Goal: Navigation & Orientation: Find specific page/section

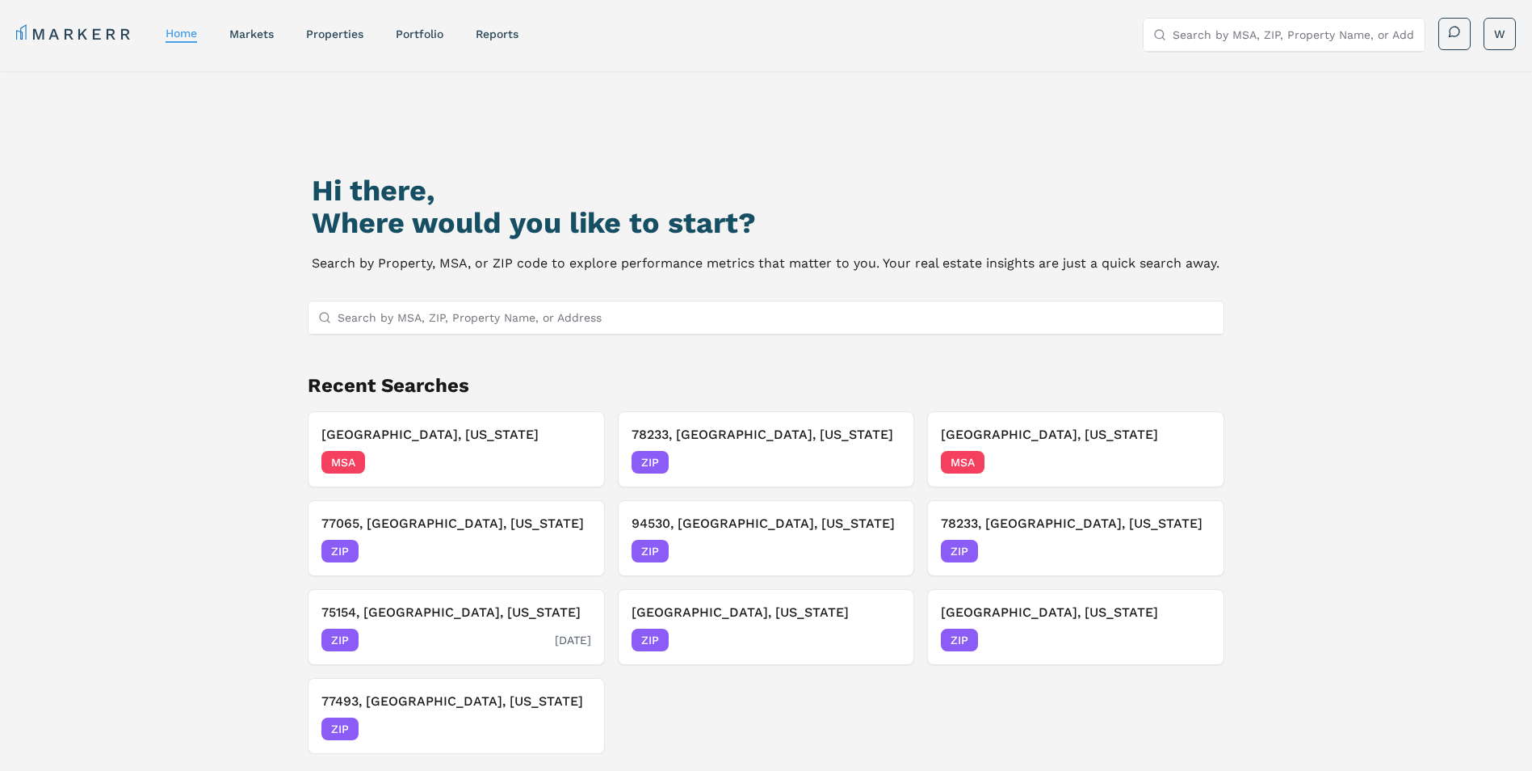
click at [442, 637] on div "ZIP [DATE]" at bounding box center [457, 639] width 270 height 23
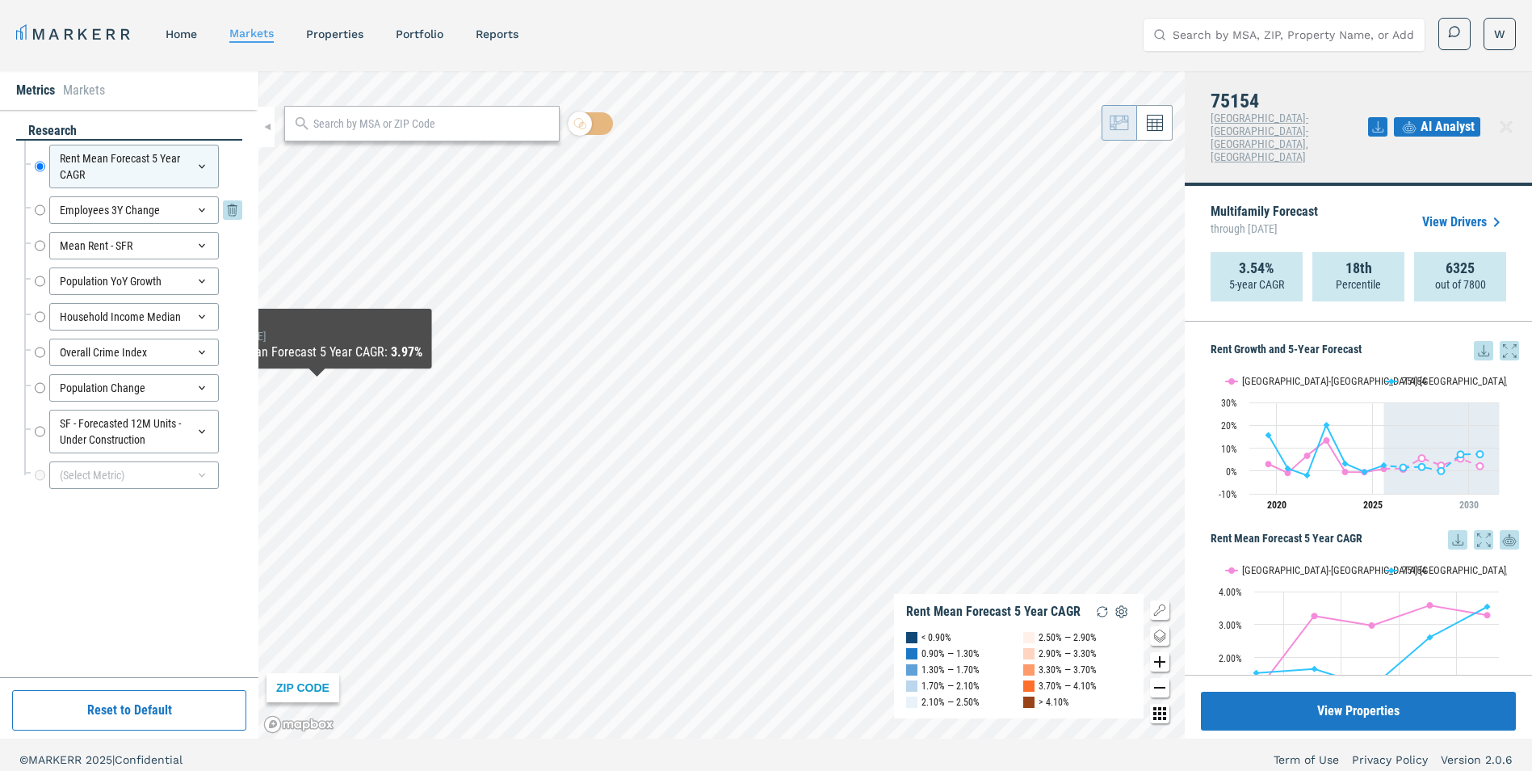
click at [39, 211] on input "Employees 3Y Change" at bounding box center [40, 209] width 11 height 27
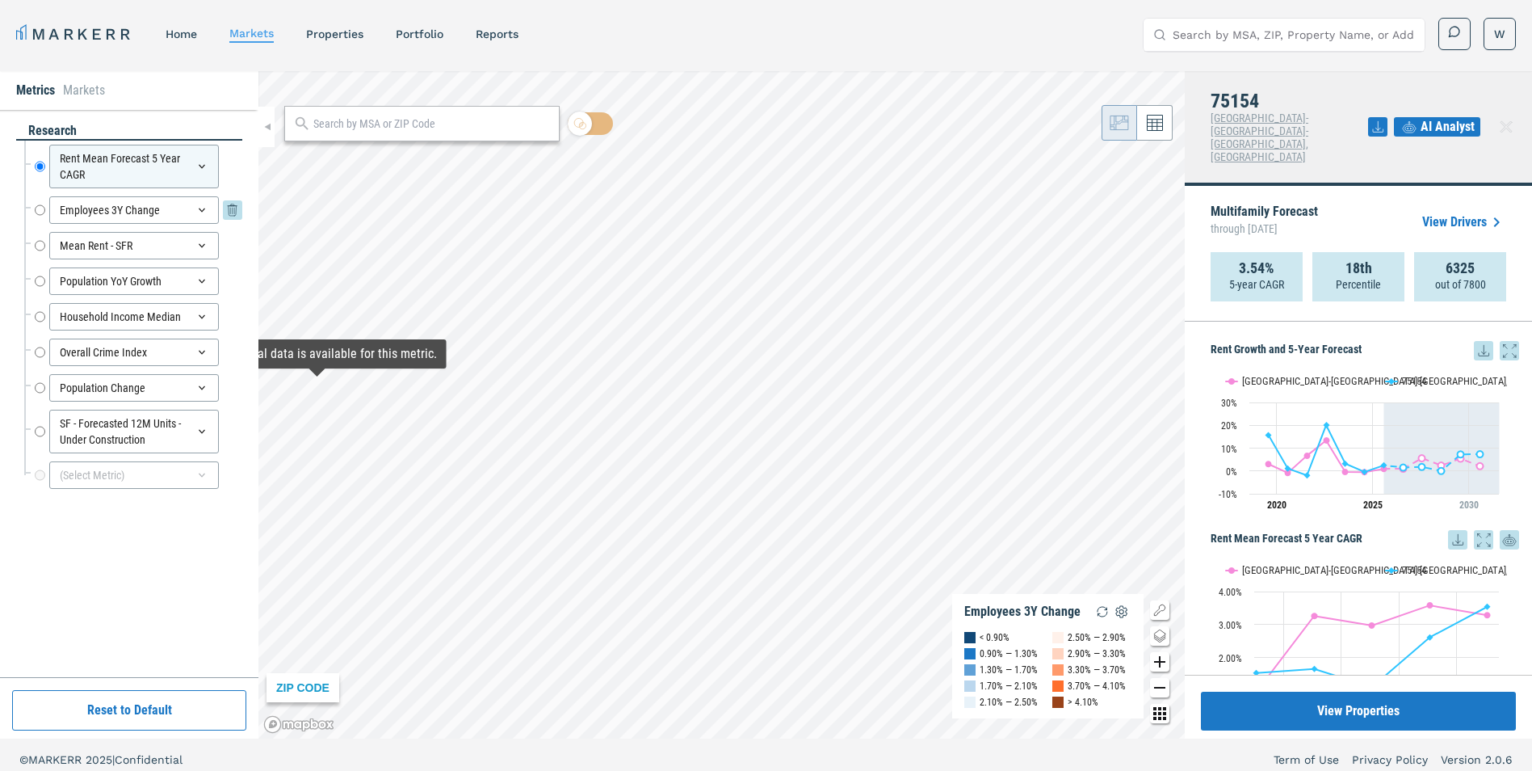
radio input "false"
radio input "true"
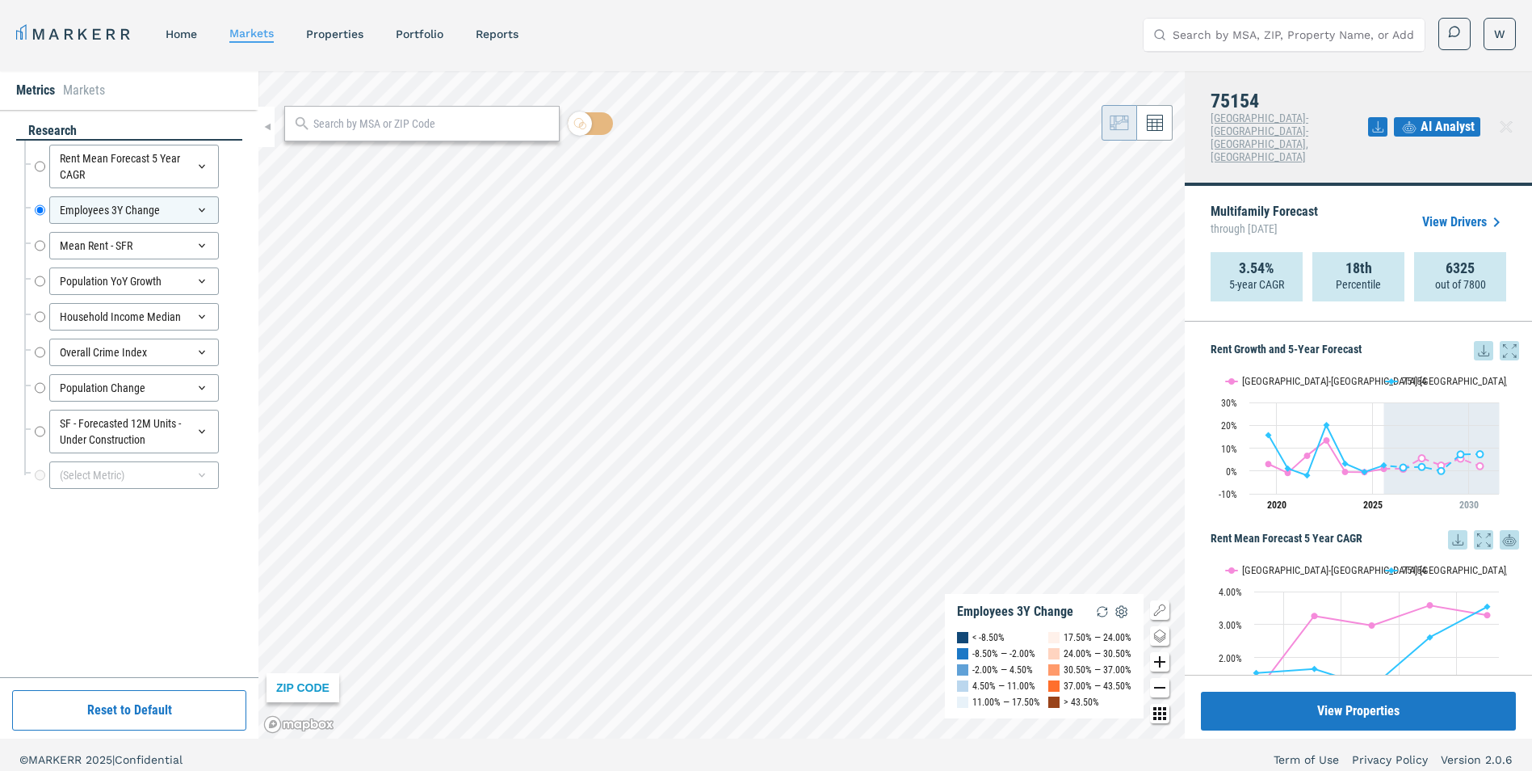
click at [909, 44] on div "MARKERR home markets properties Portfolio reports Search by MSA, ZIP, Property …" at bounding box center [766, 34] width 1500 height 33
